Goal: Task Accomplishment & Management: Manage account settings

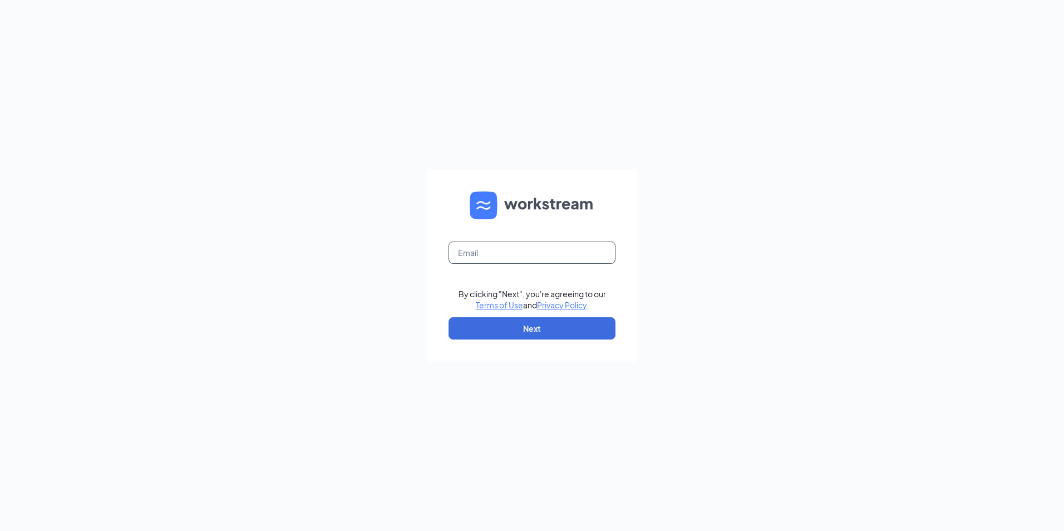
click at [494, 249] on input "text" at bounding box center [531, 252] width 167 height 22
type input "ljs70292@ljsilvers.com"
drag, startPoint x: 566, startPoint y: 266, endPoint x: 545, endPoint y: 259, distance: 22.3
click at [545, 259] on form "ljs70292@ljsilvers.com By clicking "Next", you're agreeing to our Terms of Use …" at bounding box center [531, 265] width 211 height 192
drag, startPoint x: 211, startPoint y: 247, endPoint x: 55, endPoint y: 249, distance: 156.3
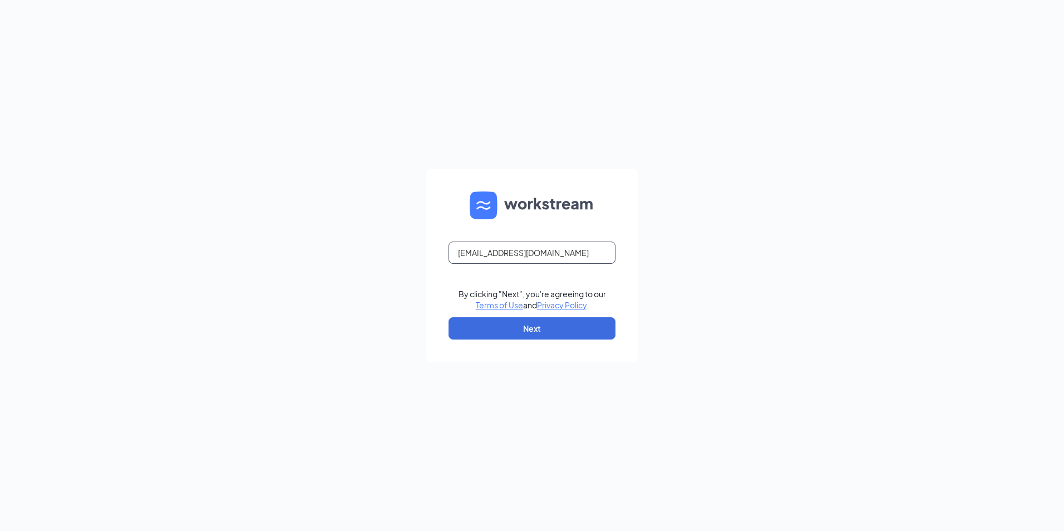
click at [55, 249] on div "ljs70292@ljsilvers.com By clicking "Next", you're agreeing to our Terms of Use …" at bounding box center [532, 265] width 1064 height 531
click at [525, 321] on button "Next" at bounding box center [531, 328] width 167 height 22
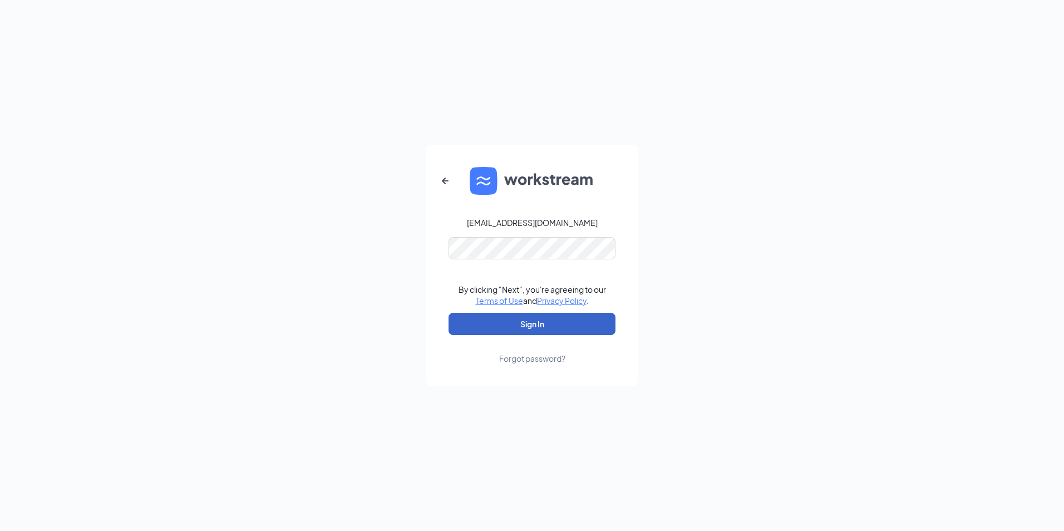
click at [550, 330] on button "Sign In" at bounding box center [531, 324] width 167 height 22
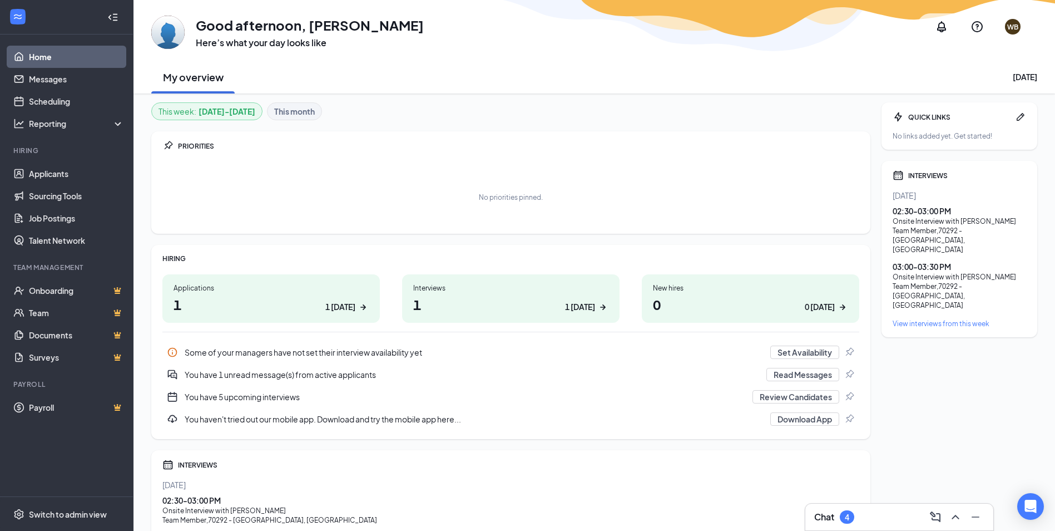
click at [582, 310] on div "1 today" at bounding box center [580, 307] width 30 height 12
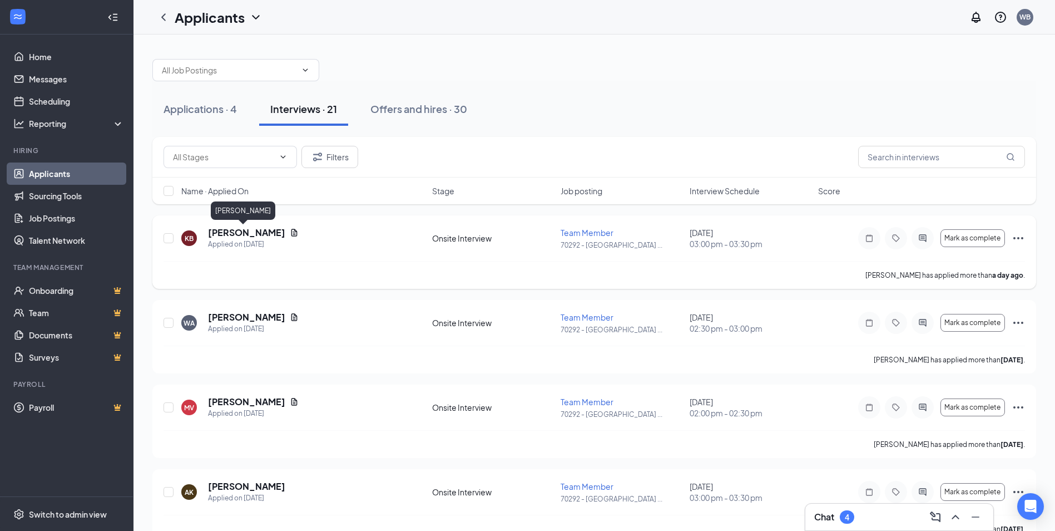
click at [243, 236] on h5 "[PERSON_NAME]" at bounding box center [246, 232] width 77 height 12
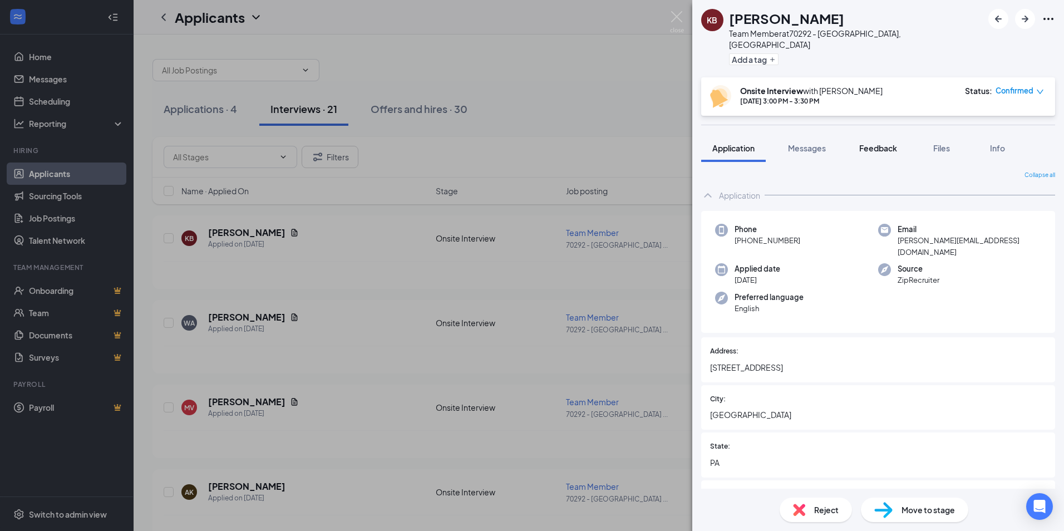
click at [886, 143] on span "Feedback" at bounding box center [878, 148] width 38 height 10
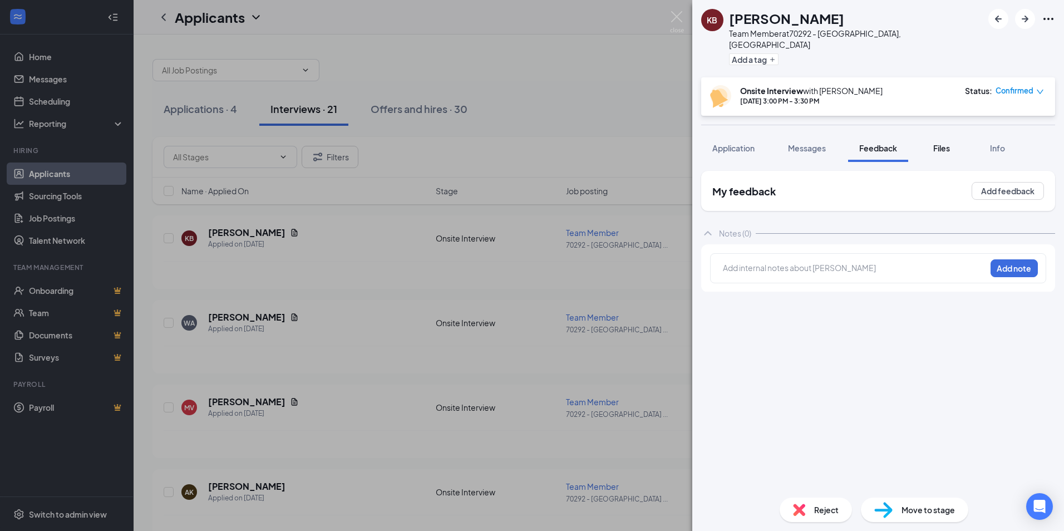
click at [944, 143] on span "Files" at bounding box center [941, 148] width 17 height 10
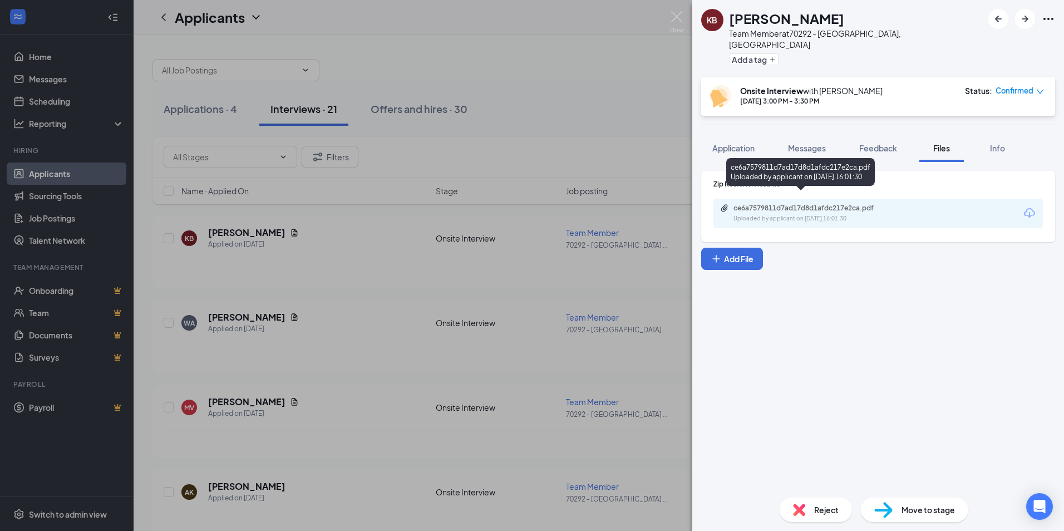
click at [849, 214] on div "Uploaded by applicant on [DATE] 16:01:30" at bounding box center [816, 218] width 167 height 9
click at [677, 17] on img at bounding box center [677, 22] width 14 height 22
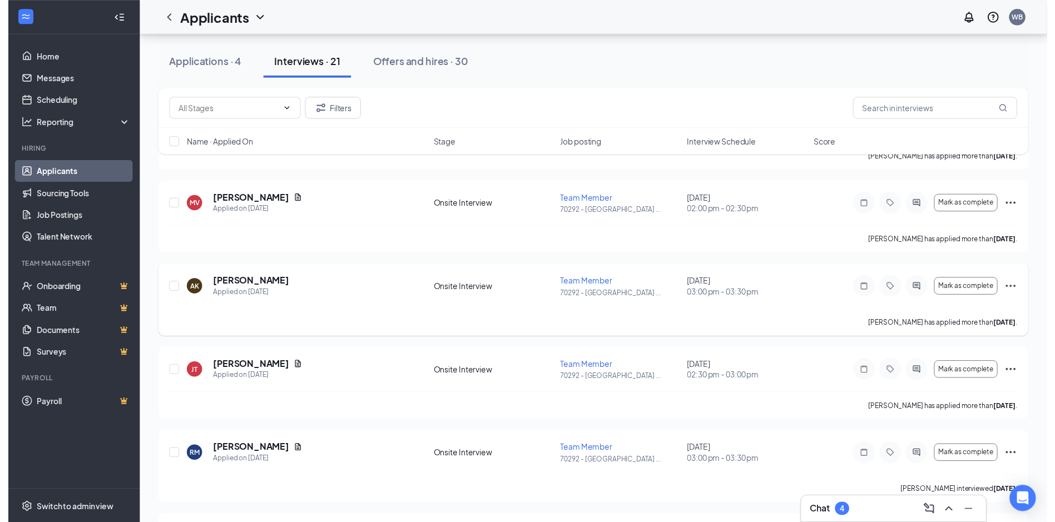
scroll to position [223, 0]
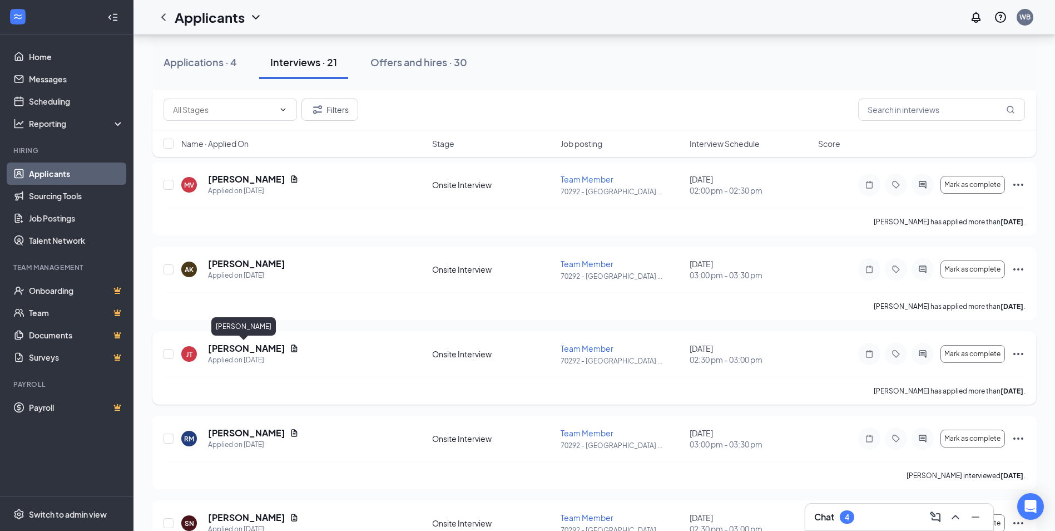
click at [233, 351] on h5 "[PERSON_NAME]" at bounding box center [246, 348] width 77 height 12
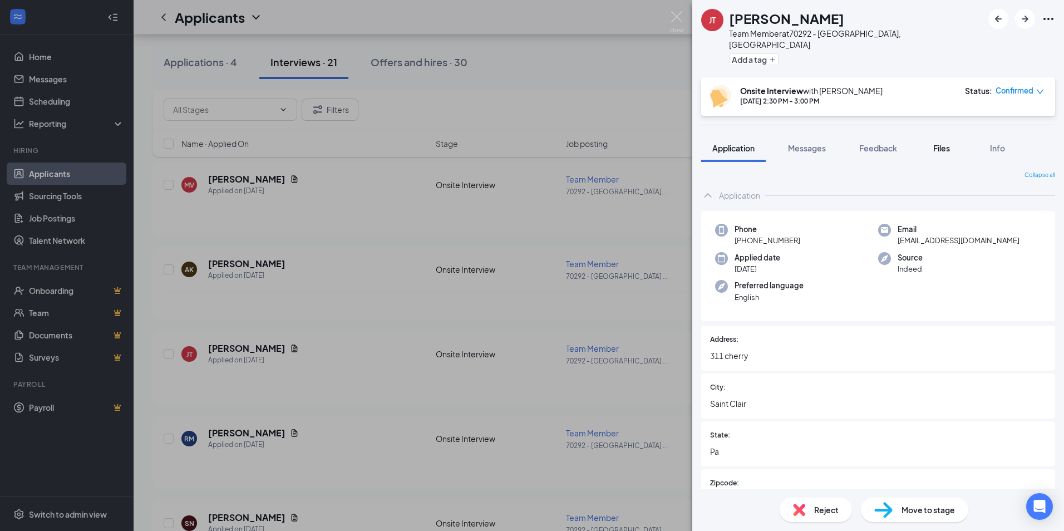
click at [952, 142] on div "Files" at bounding box center [941, 147] width 22 height 11
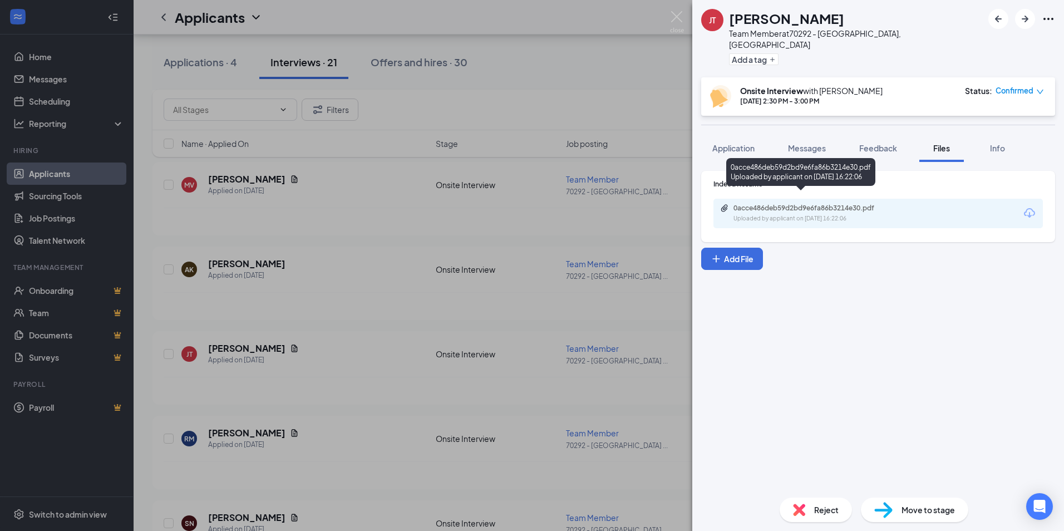
click at [848, 214] on div "Uploaded by applicant on [DATE] 16:22:06" at bounding box center [816, 218] width 167 height 9
click at [673, 17] on img at bounding box center [677, 22] width 14 height 22
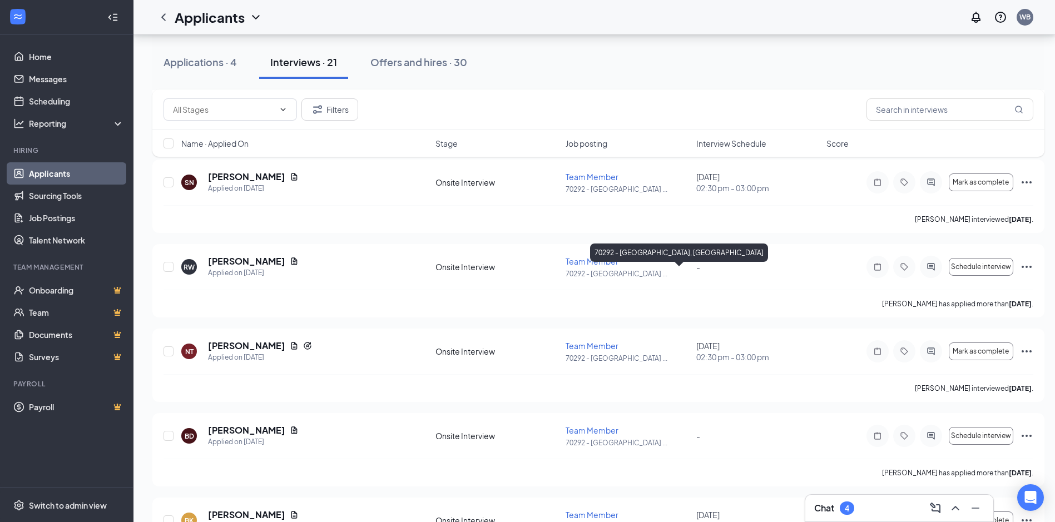
scroll to position [723, 0]
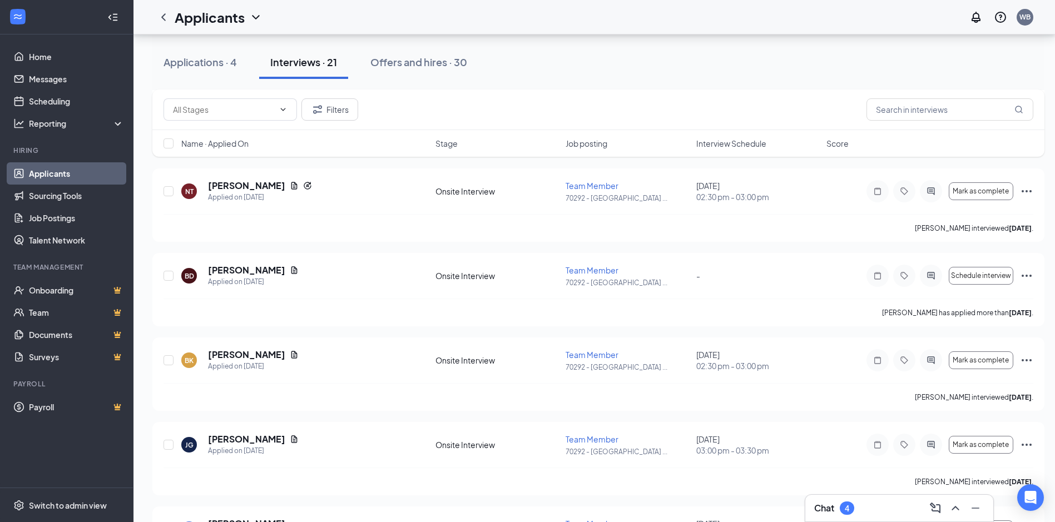
click at [842, 509] on div "4" at bounding box center [847, 508] width 14 height 13
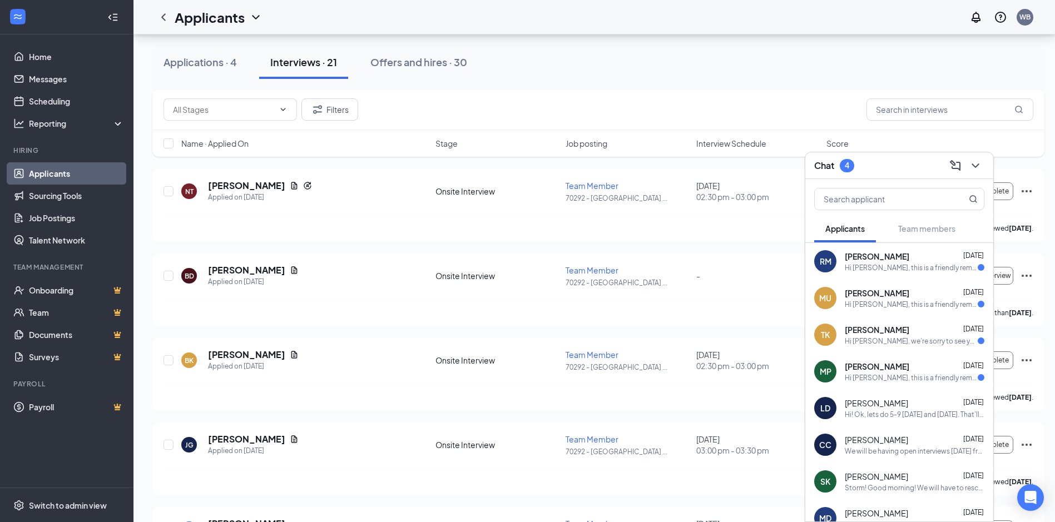
click at [915, 261] on div "[PERSON_NAME] [DATE]" at bounding box center [915, 256] width 140 height 11
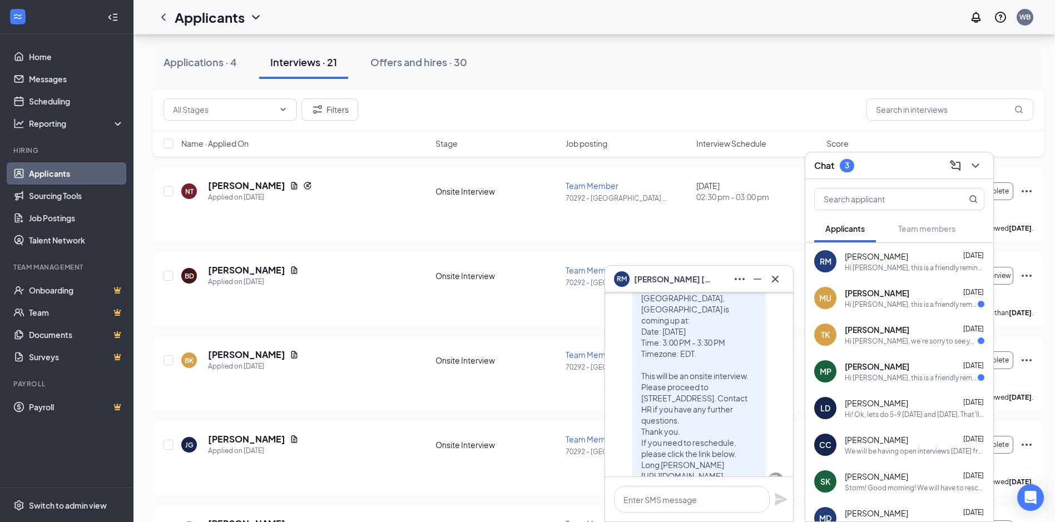
scroll to position [0, 0]
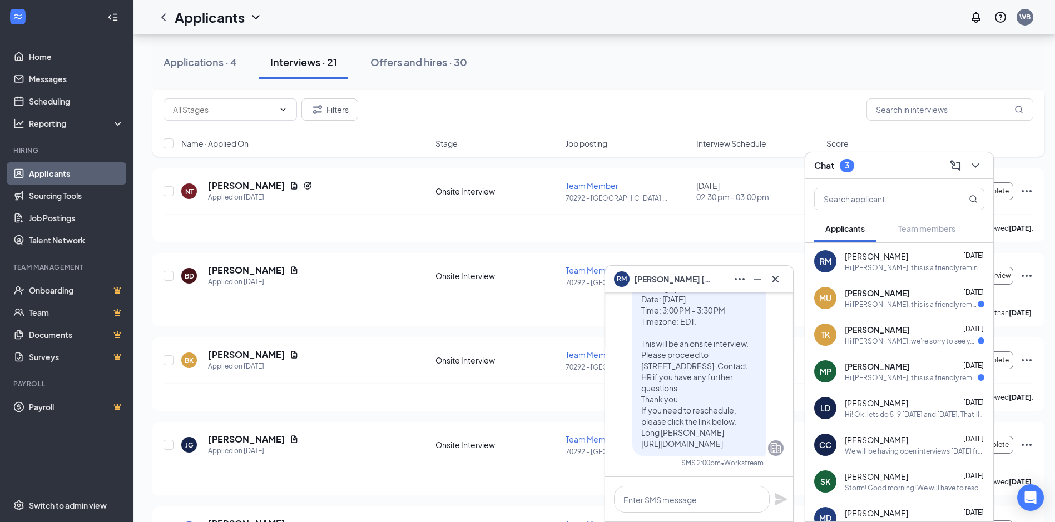
click at [888, 300] on div "Hi [PERSON_NAME], this is a friendly reminder. Your meeting with Long [PERSON_N…" at bounding box center [911, 304] width 133 height 9
click at [878, 340] on div "Hi [PERSON_NAME], we’re sorry to see you go! Your meeting with Long [PERSON_NAM…" at bounding box center [911, 341] width 133 height 9
click at [852, 383] on div "MP [PERSON_NAME] [DATE] Hi [PERSON_NAME], this is a friendly reminder. Your mee…" at bounding box center [900, 371] width 188 height 37
click at [881, 165] on div "Chat" at bounding box center [900, 165] width 170 height 17
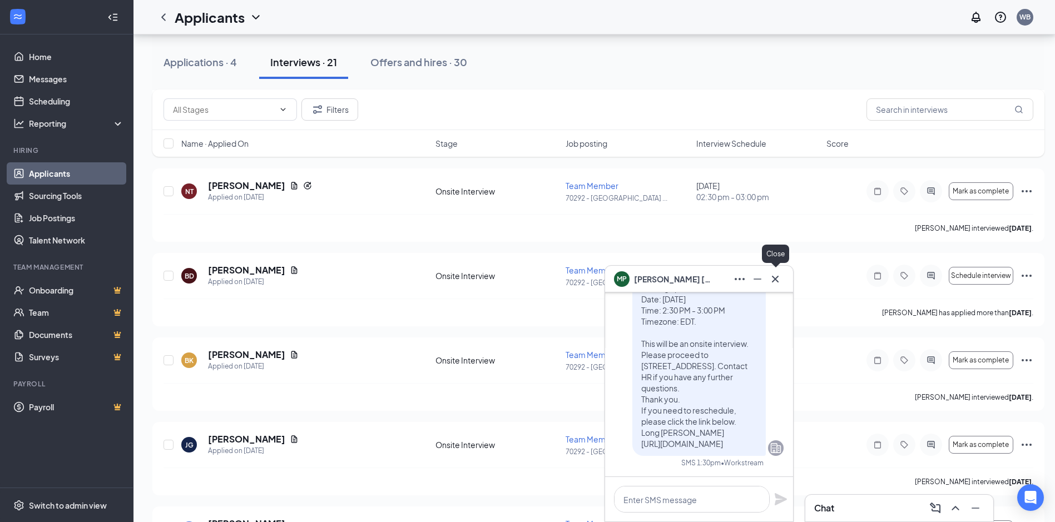
click at [776, 282] on icon "Cross" at bounding box center [775, 279] width 13 height 13
